Goal: Task Accomplishment & Management: Complete application form

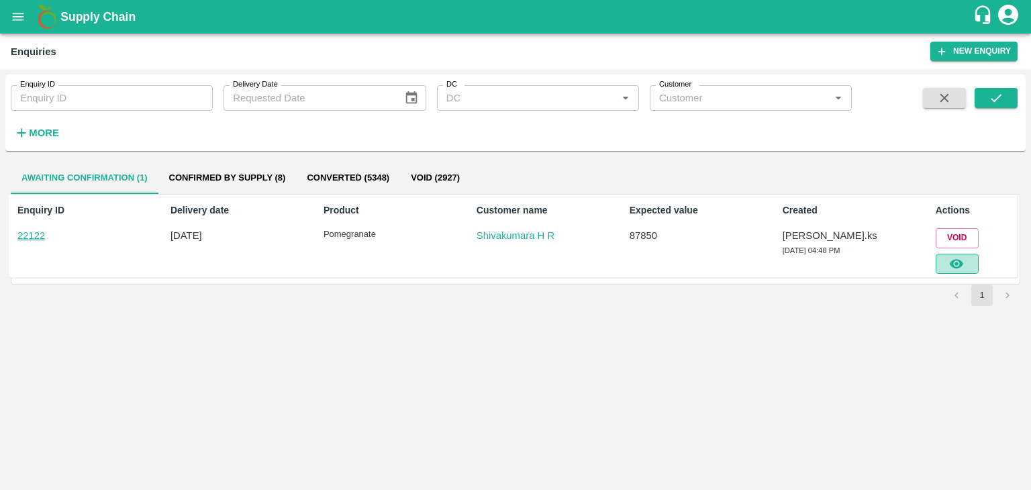
click at [955, 264] on icon "button" at bounding box center [956, 263] width 15 height 15
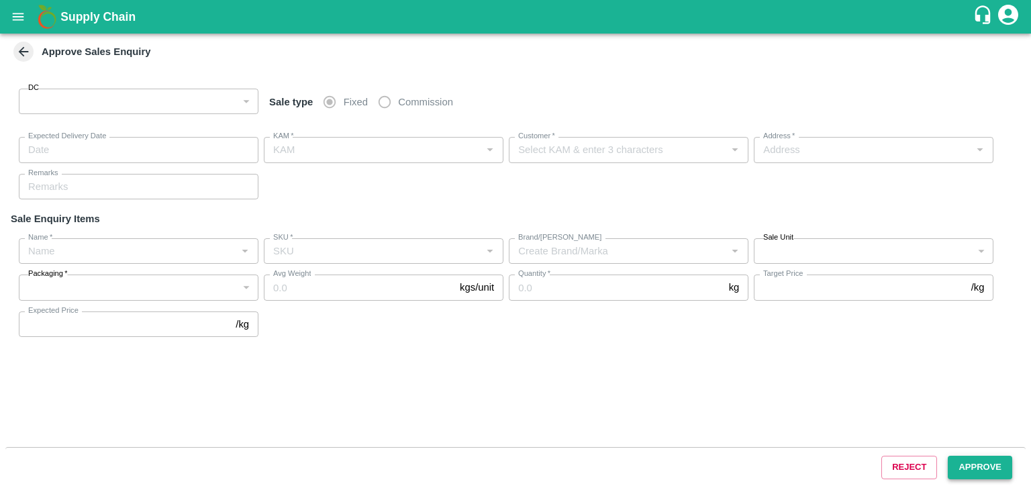
click at [973, 465] on button "Approve" at bounding box center [980, 467] width 64 height 23
type input "147"
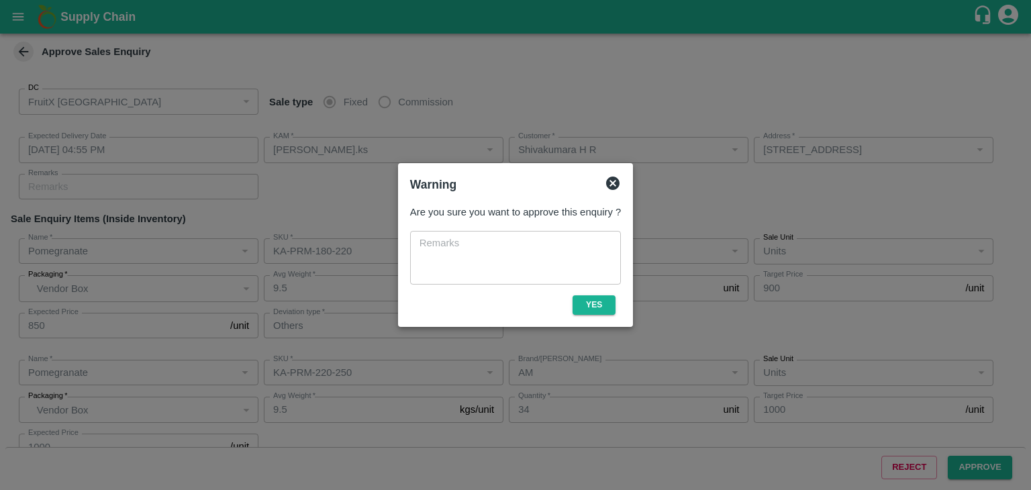
type input "[DATE] 04:55 PM"
type input "[PERSON_NAME].ks"
type input "Shivakumara H R"
type input "[STREET_ADDRESS]"
type input "Pomegranate"
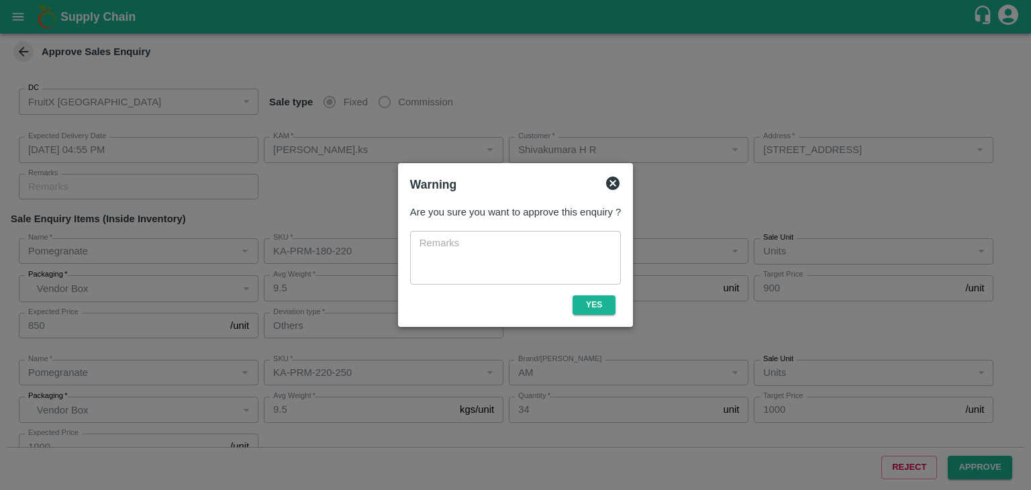
type input "KA-PRM-180-220"
type input "AM"
type input "Others"
type input "Pomegranate"
type input "KA-PRM-220-250"
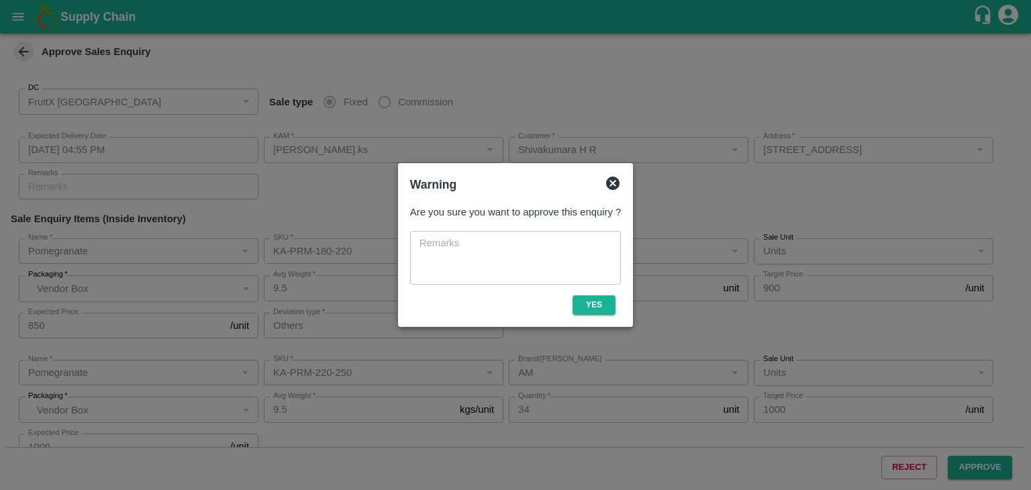
type input "AM"
type input "Pomegranate"
type input "KA-PRM-250-300"
type input "AM"
click at [610, 299] on button "Yes" at bounding box center [594, 304] width 43 height 19
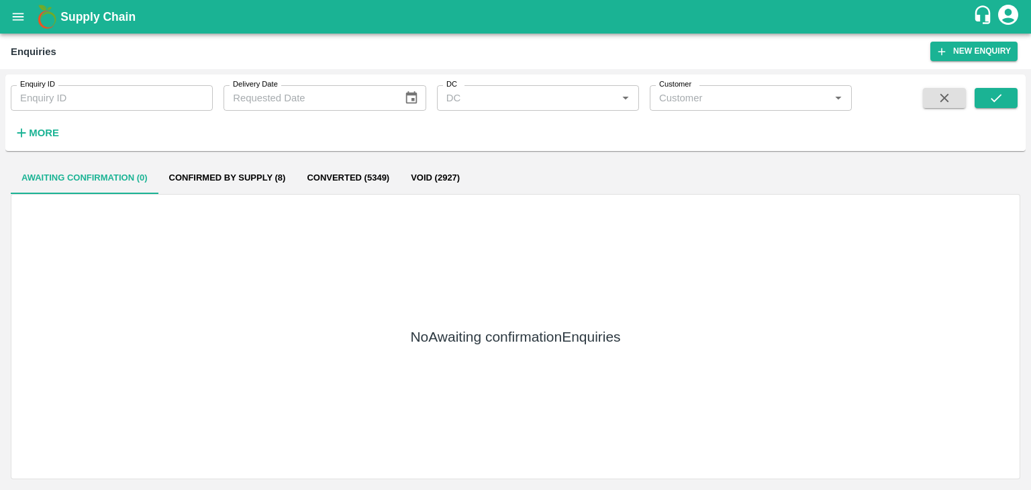
click at [984, 87] on div "Enquiry ID Enquiry ID Delivery Date Delivery Date DC DC   * Customer Customer  …" at bounding box center [515, 113] width 1021 height 66
click at [985, 99] on button "submit" at bounding box center [996, 98] width 43 height 20
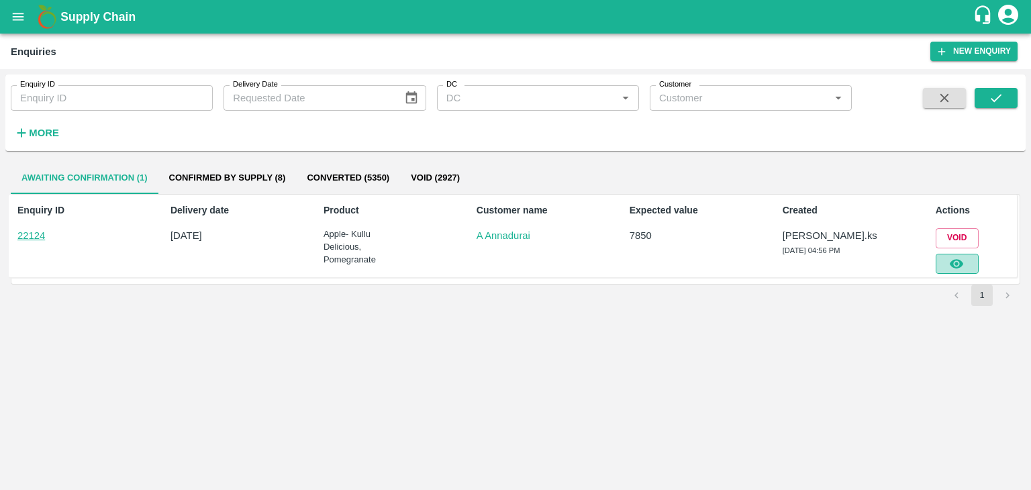
click at [963, 265] on icon "button" at bounding box center [956, 263] width 13 height 9
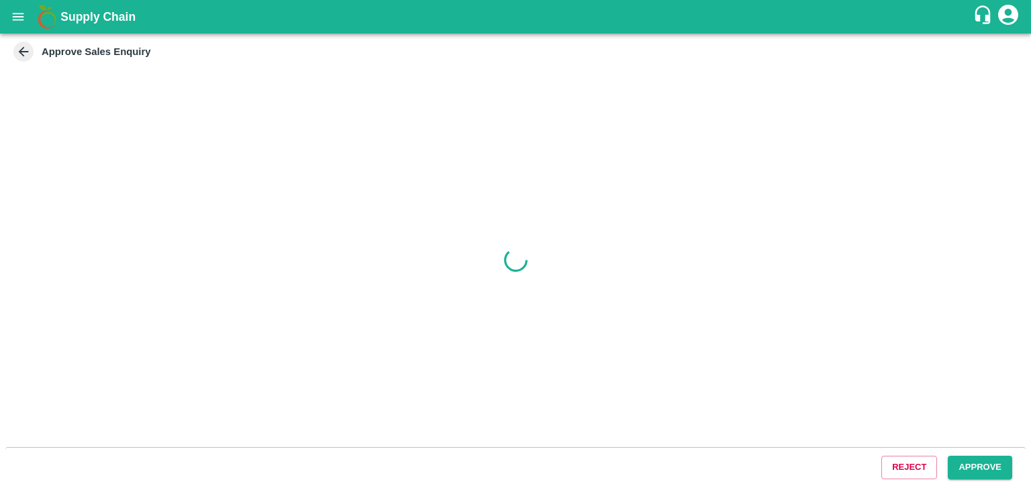
click at [961, 469] on button "Approve" at bounding box center [980, 467] width 64 height 23
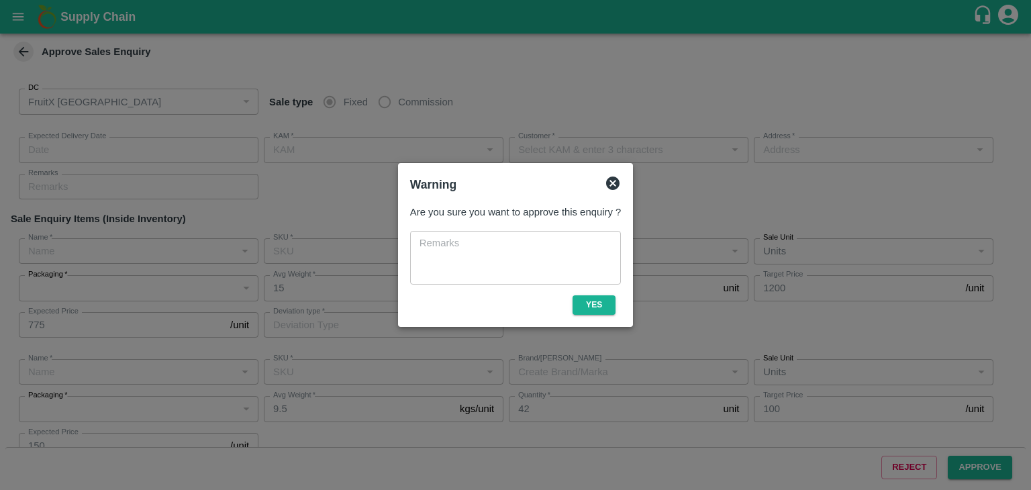
type input "[DATE] 05:05 PM"
type input "[PERSON_NAME].ks"
type input "A Annadurai"
type input "FruitX, [GEOGRAPHIC_DATA], [GEOGRAPHIC_DATA] Urban, [GEOGRAPHIC_DATA]"
type input "Apple- Kullu Delicious"
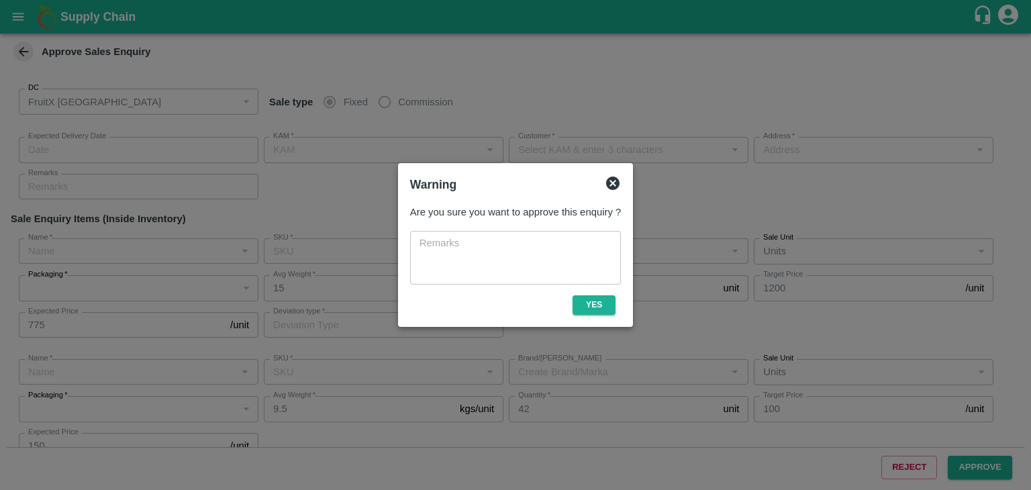
type input "Premium-5 layer"
type input "LP VGK1"
type input "Others"
type input "Pomegranate"
type input "KA-Damage Fruit"
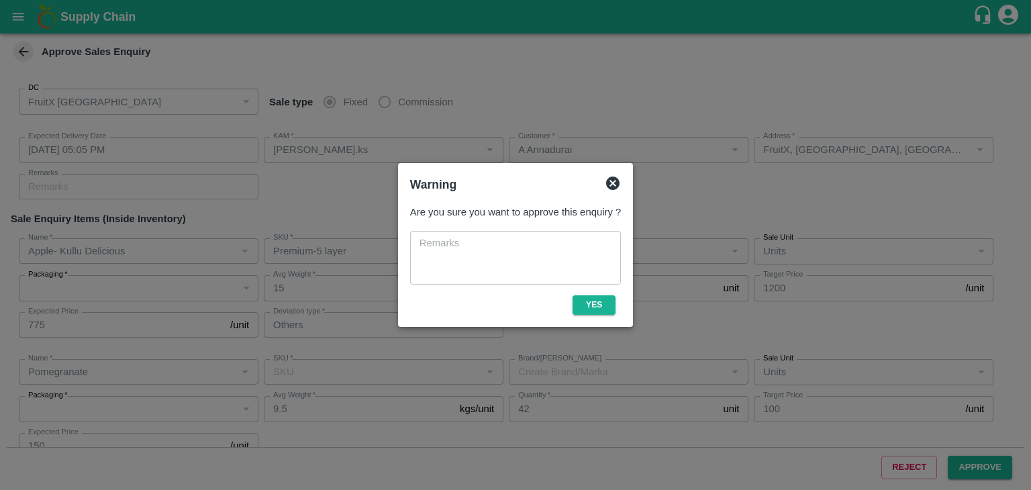
type input "PRK"
click at [588, 303] on button "Yes" at bounding box center [594, 304] width 43 height 19
